Goal: Check status: Check status

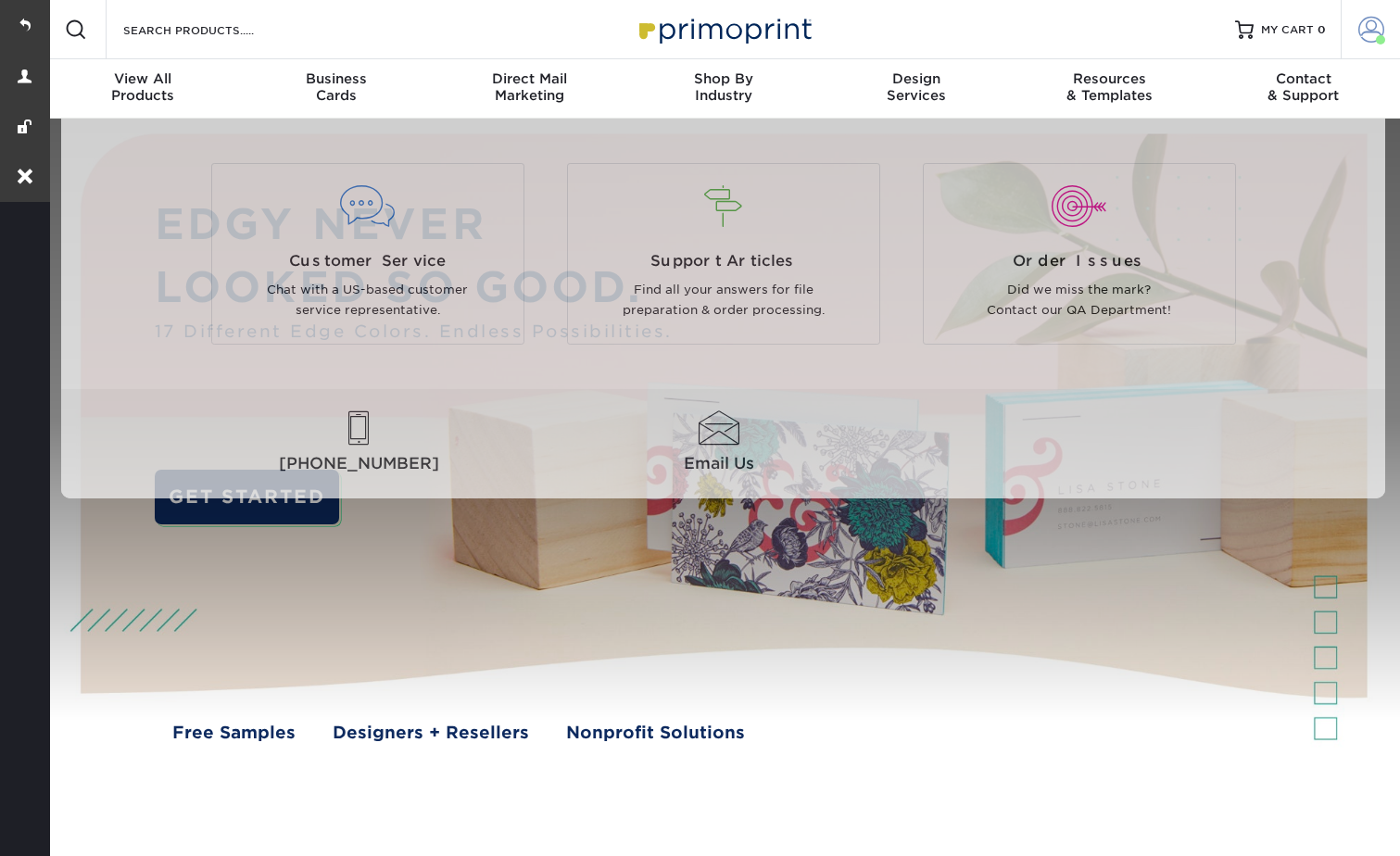
click at [1353, 22] on link "Account" at bounding box center [1370, 30] width 59 height 59
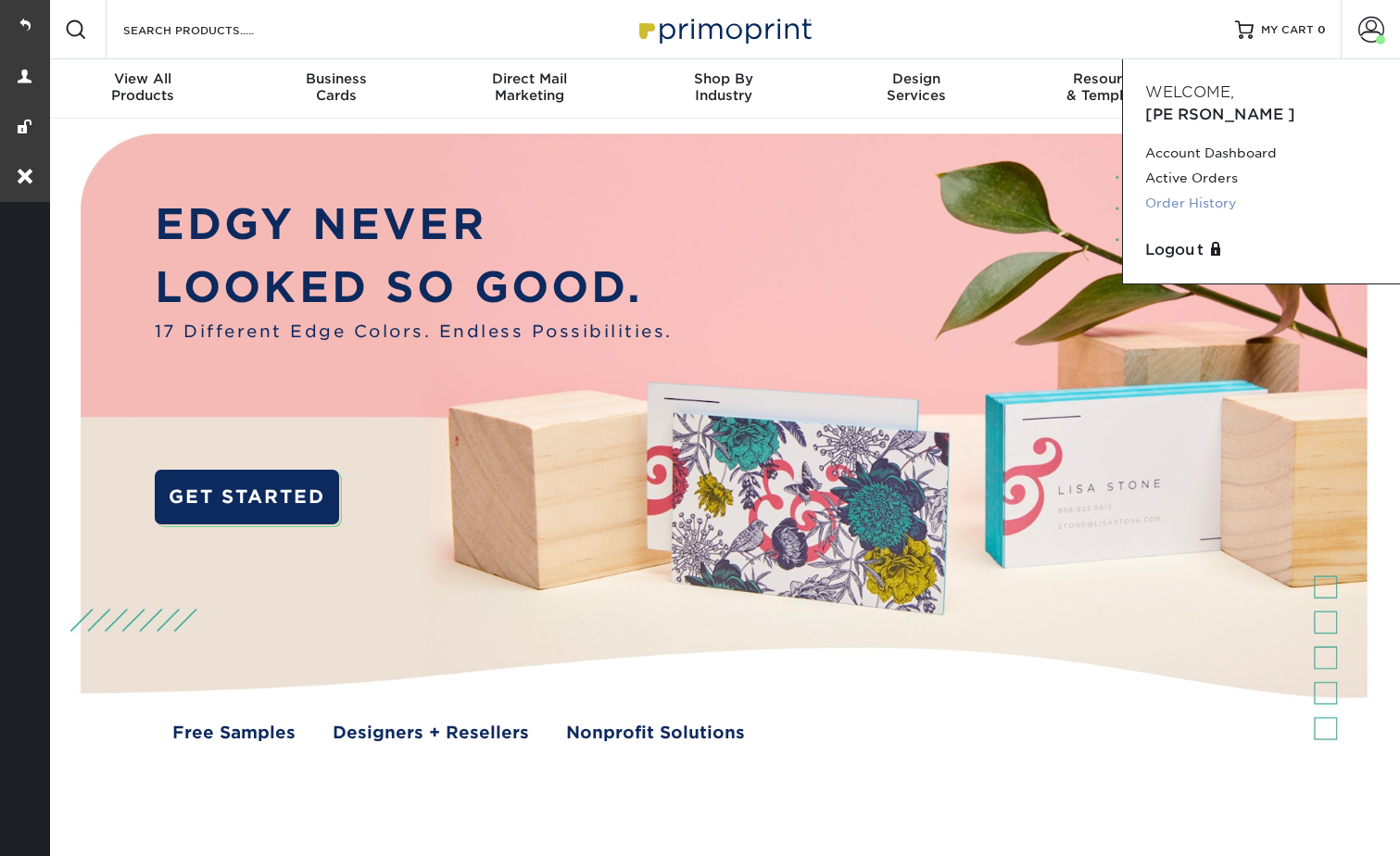
click at [1201, 191] on link "Order History" at bounding box center [1262, 203] width 233 height 25
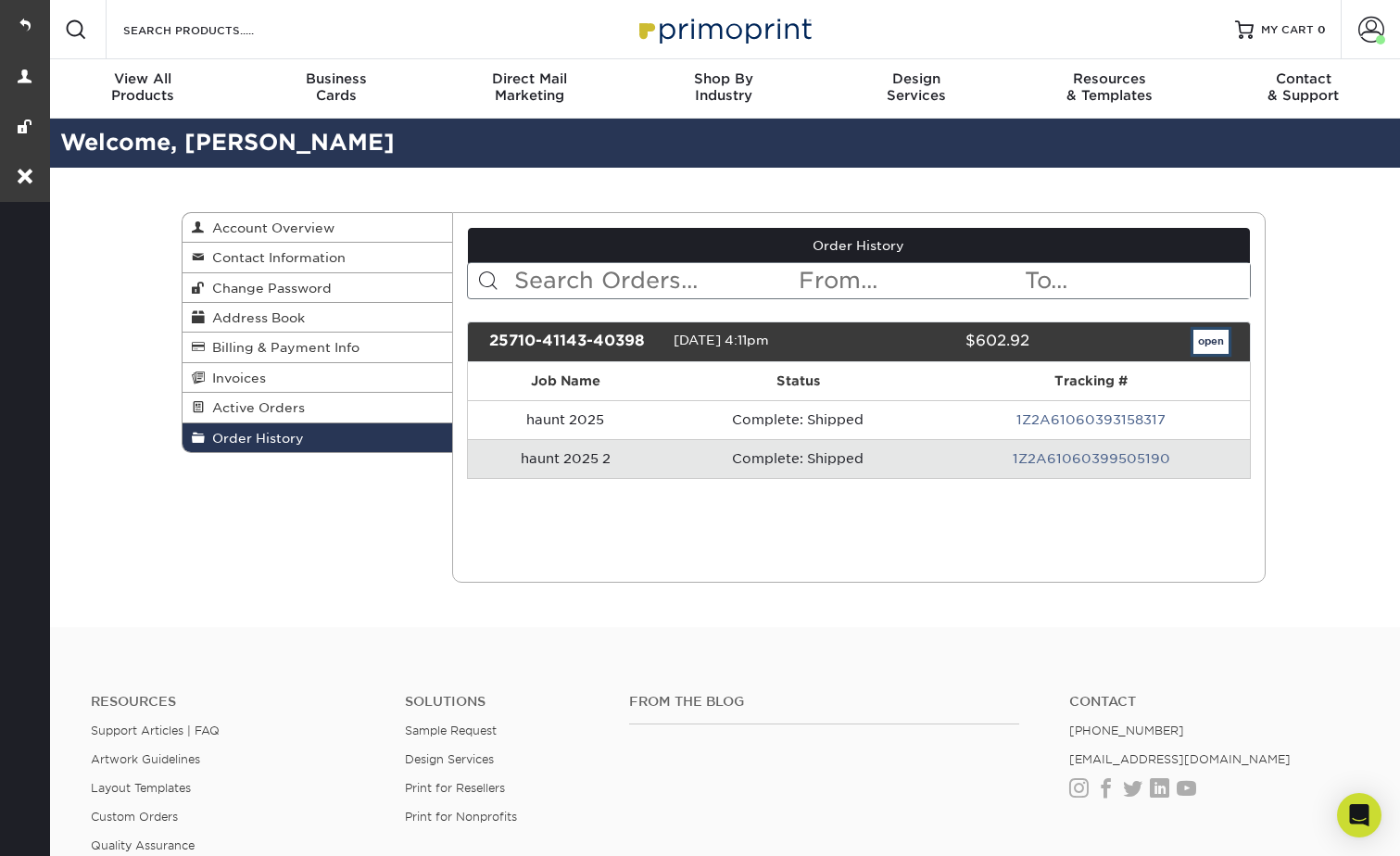
click at [1207, 330] on link "open" at bounding box center [1210, 341] width 35 height 24
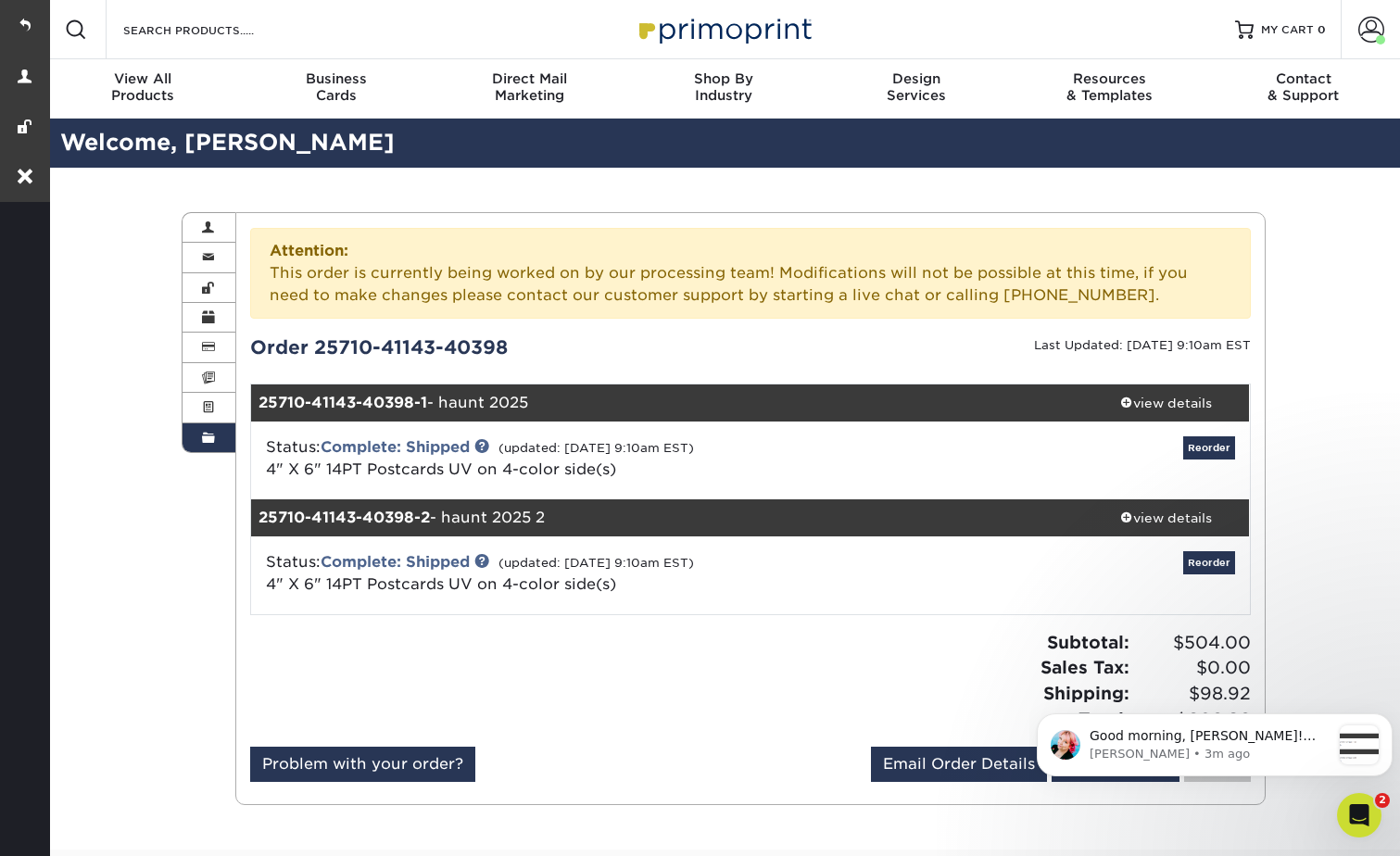
drag, startPoint x: 11, startPoint y: 17, endPoint x: 303, endPoint y: 52, distance: 294.1
click at [11, 17] on link at bounding box center [25, 25] width 51 height 51
